Goal: Information Seeking & Learning: Learn about a topic

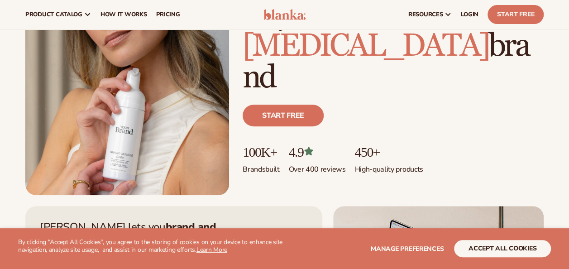
scroll to position [112, 0]
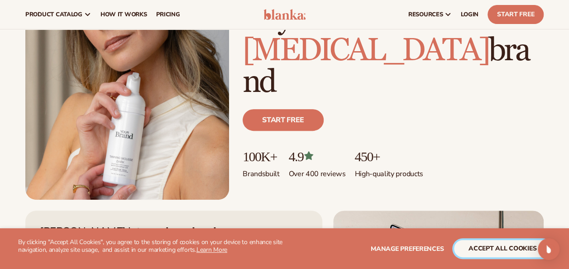
click at [493, 246] on button "accept all cookies" at bounding box center [502, 248] width 97 height 17
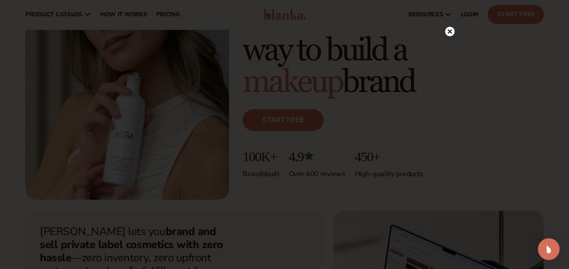
click at [449, 29] on circle at bounding box center [450, 32] width 10 height 10
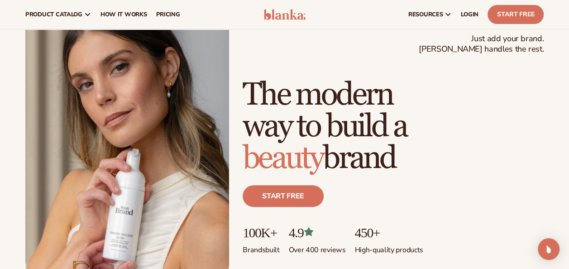
scroll to position [0, 0]
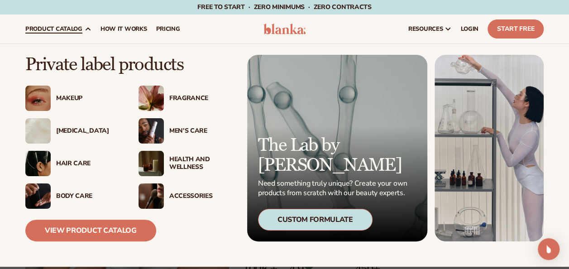
click at [55, 126] on div "Skin Care" at bounding box center [72, 130] width 95 height 25
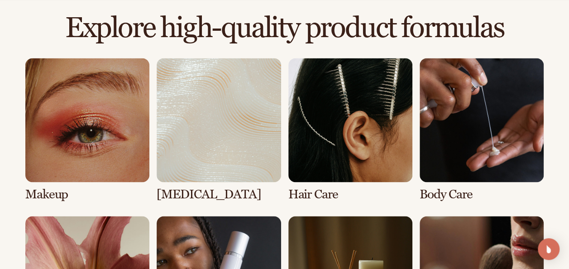
scroll to position [598, 0]
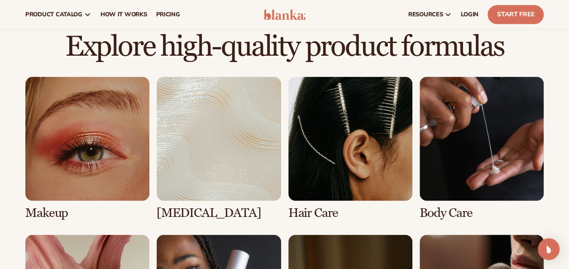
click at [220, 151] on link "2 / 8" at bounding box center [219, 149] width 124 height 144
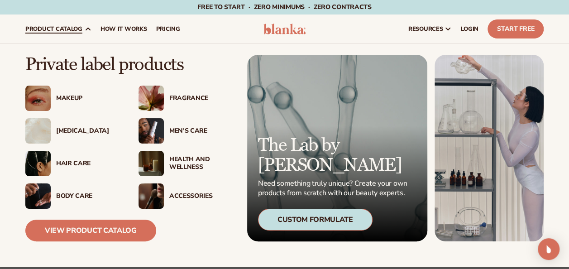
click at [62, 129] on div "[MEDICAL_DATA]" at bounding box center [88, 131] width 64 height 8
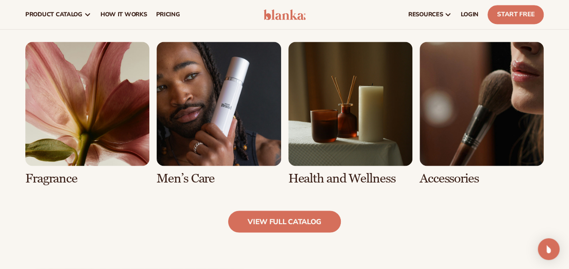
scroll to position [782, 0]
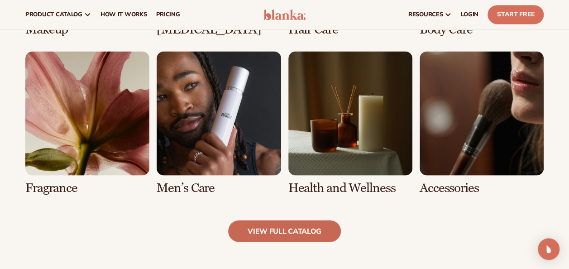
click at [257, 234] on link "view full catalog" at bounding box center [284, 231] width 113 height 22
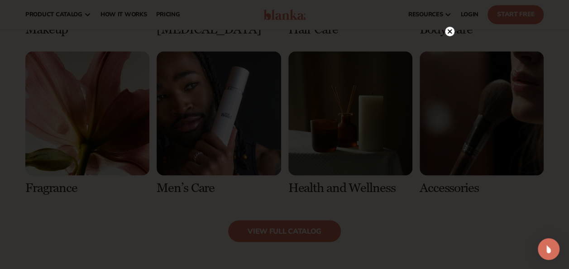
click at [448, 33] on icon at bounding box center [450, 31] width 5 height 5
